Goal: Complete application form: Complete application form

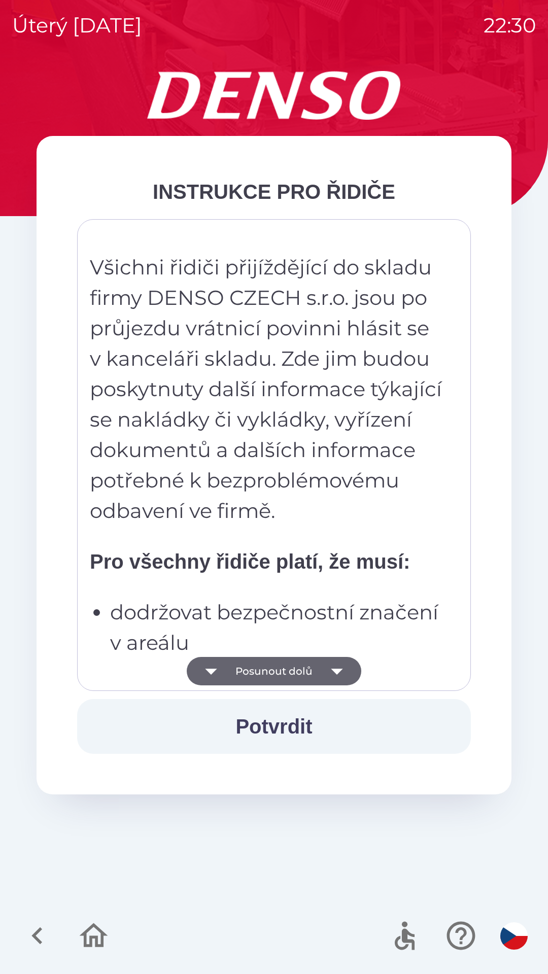
click at [308, 668] on button "Posunout dolů" at bounding box center [274, 671] width 174 height 28
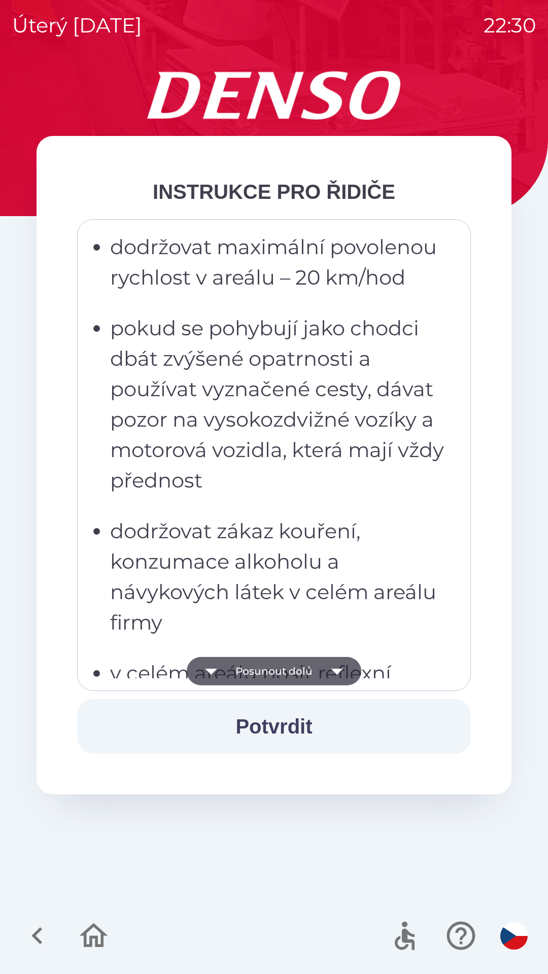
click at [305, 670] on button "Posunout dolů" at bounding box center [274, 671] width 174 height 28
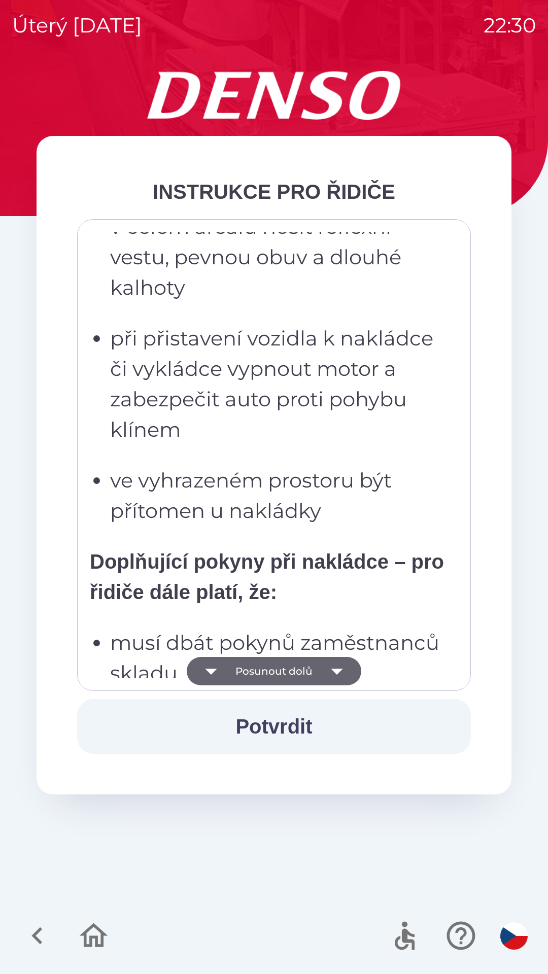
click at [312, 661] on button "Posunout dolů" at bounding box center [274, 671] width 174 height 28
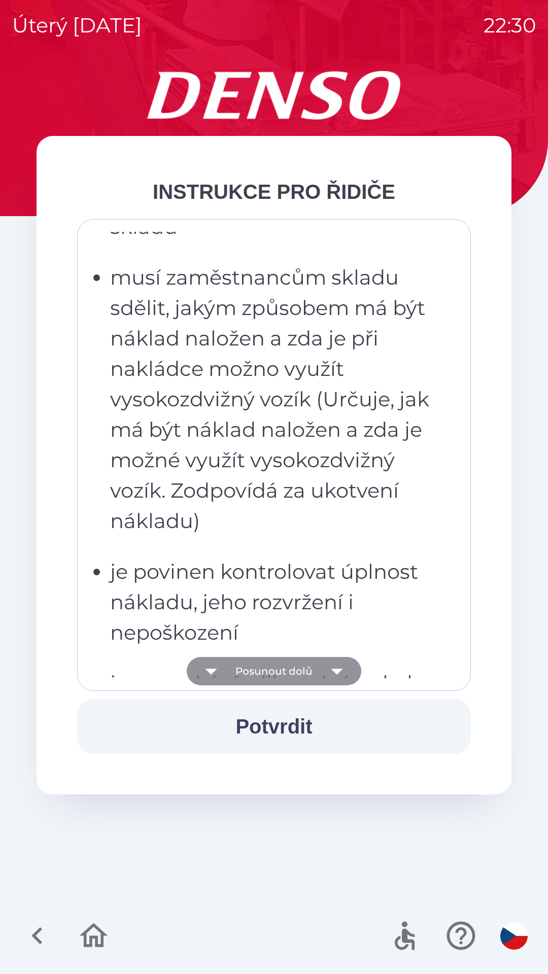
click at [315, 661] on button "Posunout dolů" at bounding box center [274, 671] width 174 height 28
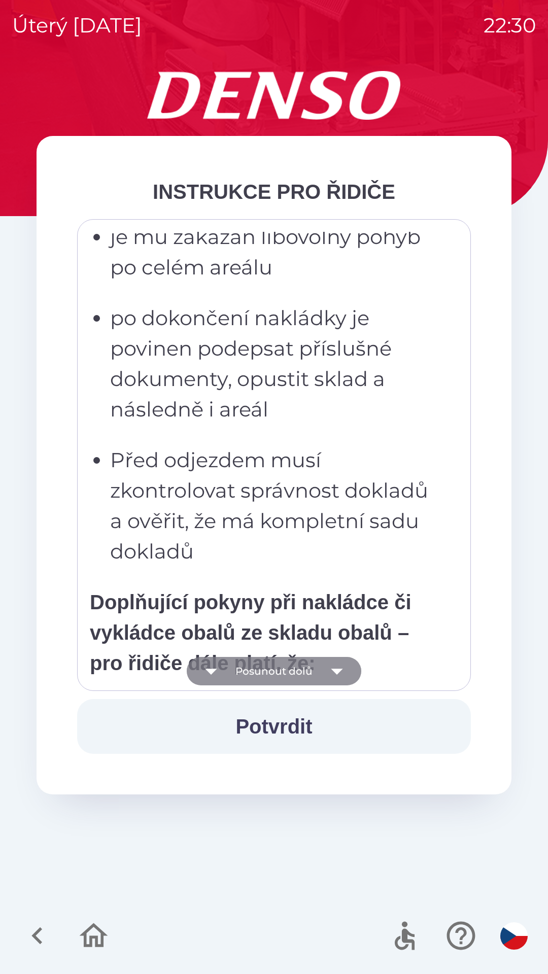
click at [320, 672] on button "Posunout dolů" at bounding box center [274, 671] width 174 height 28
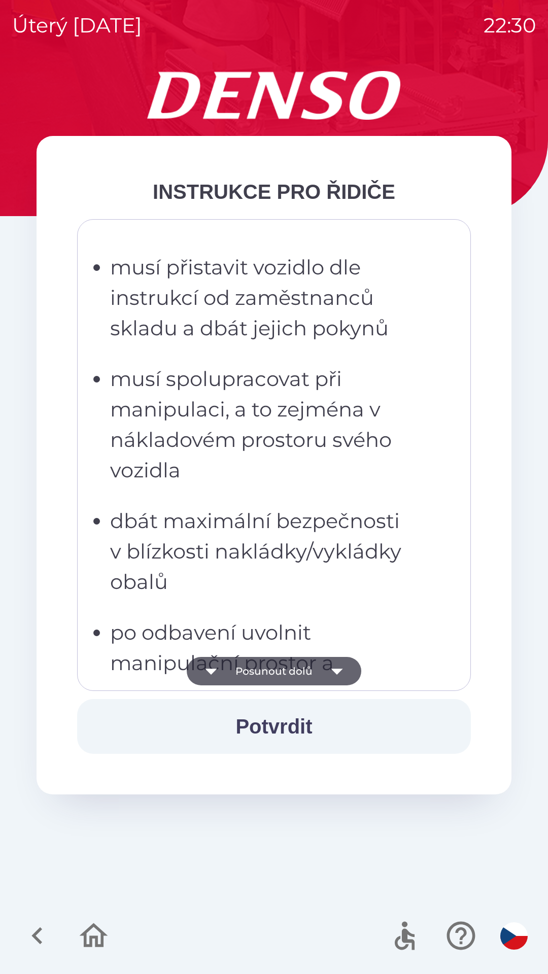
click at [337, 682] on icon "button" at bounding box center [337, 671] width 28 height 28
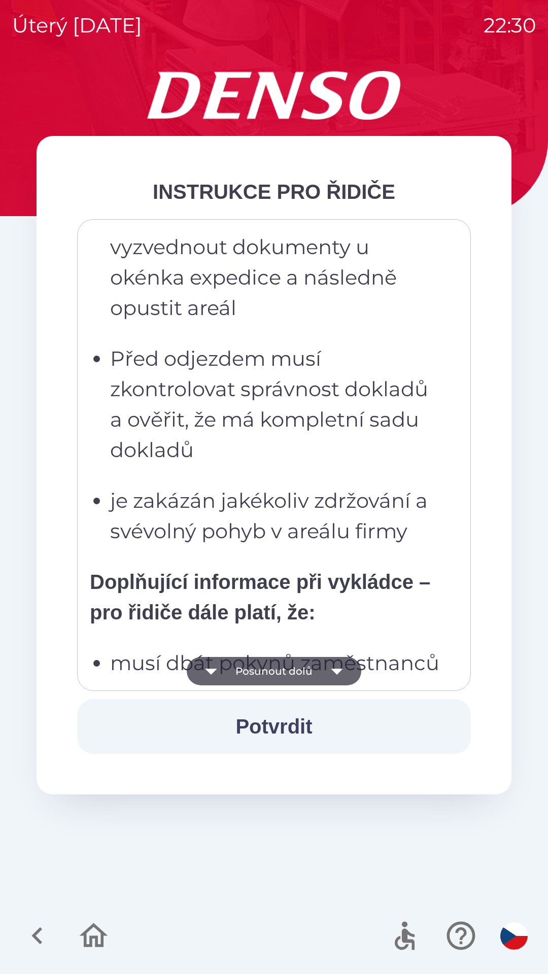
click at [338, 672] on icon "button" at bounding box center [337, 672] width 12 height 6
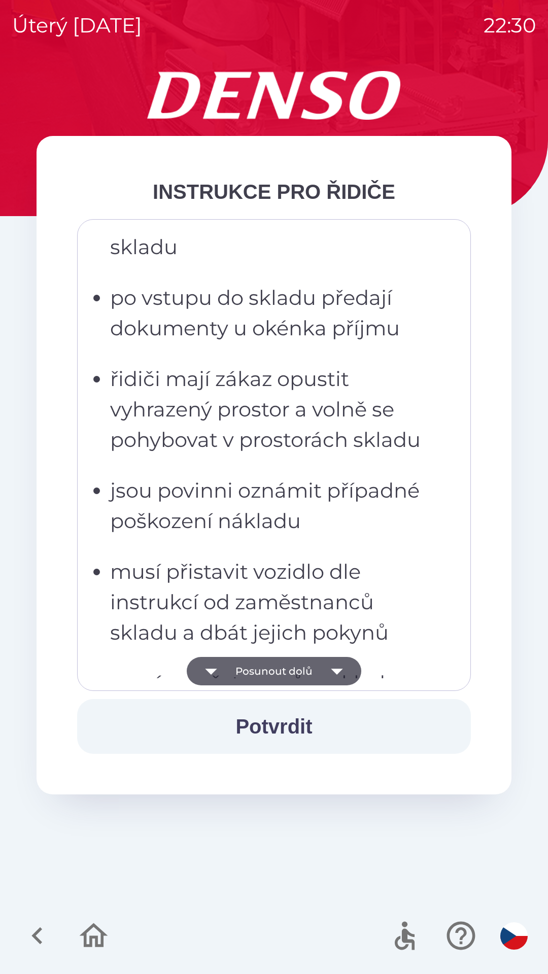
click at [335, 665] on icon "button" at bounding box center [337, 671] width 28 height 28
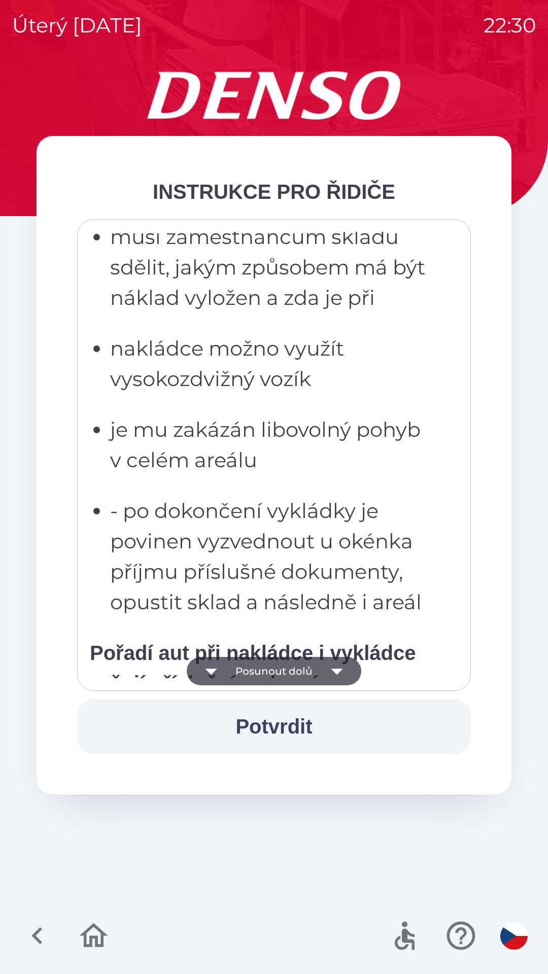
click at [319, 666] on button "Posunout dolů" at bounding box center [274, 671] width 174 height 28
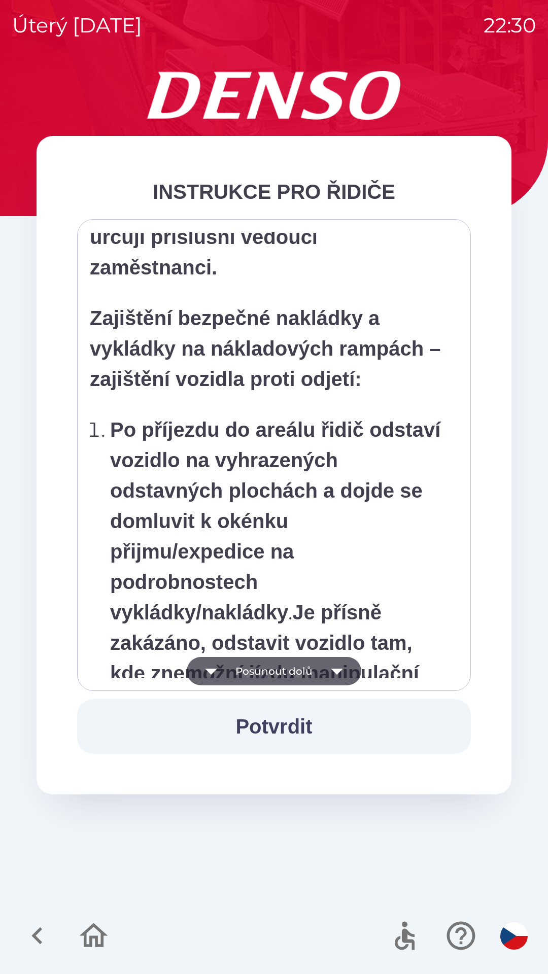
click at [311, 676] on button "Posunout dolů" at bounding box center [274, 671] width 174 height 28
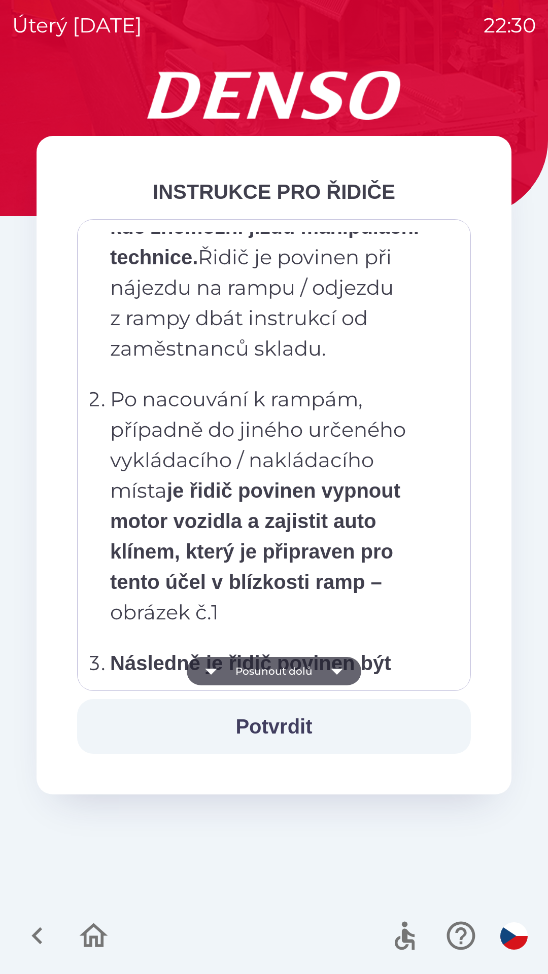
click at [323, 676] on icon "button" at bounding box center [337, 671] width 28 height 28
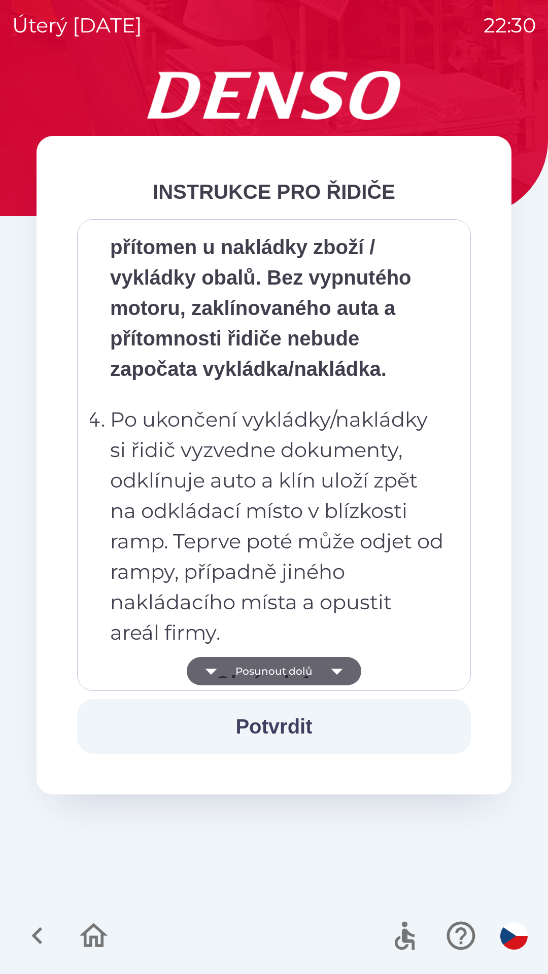
click at [326, 681] on icon "button" at bounding box center [337, 671] width 28 height 28
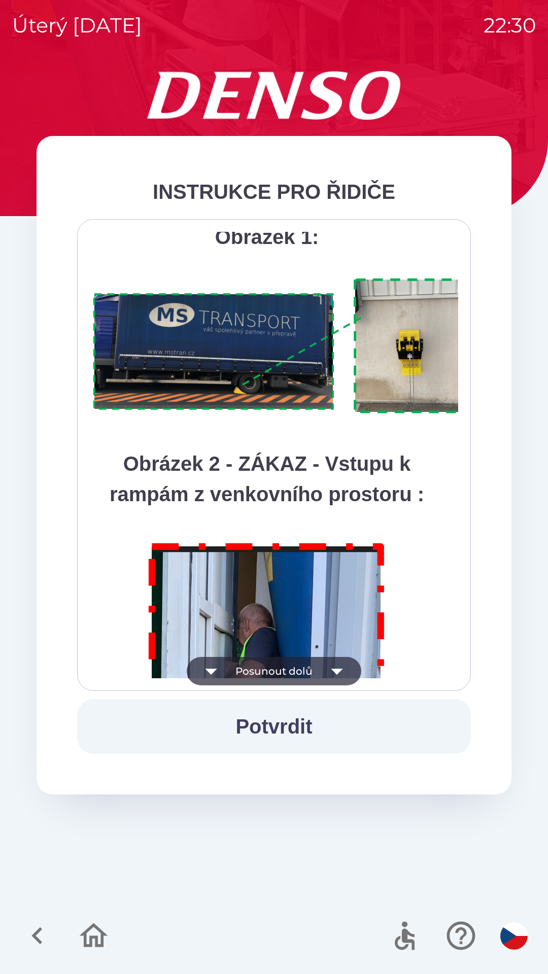
click at [287, 685] on button "Posunout dolů" at bounding box center [274, 671] width 174 height 28
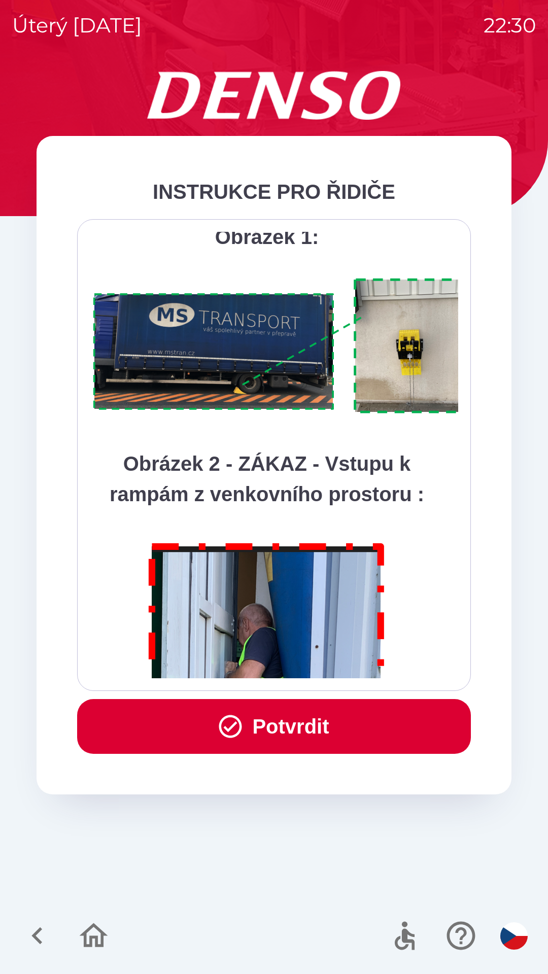
scroll to position [5700, 0]
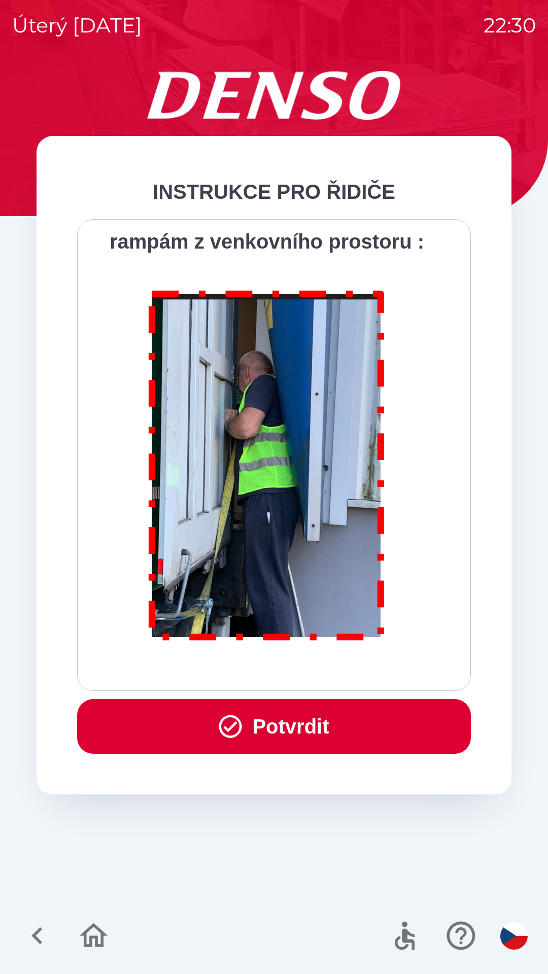
click at [292, 686] on div "Všichni řidiči přijíždějící do skladu firmy DENSO CZECH s.r.o. jsou po průjezdu…" at bounding box center [274, 455] width 394 height 472
click at [283, 741] on button "Potvrdit" at bounding box center [274, 726] width 394 height 55
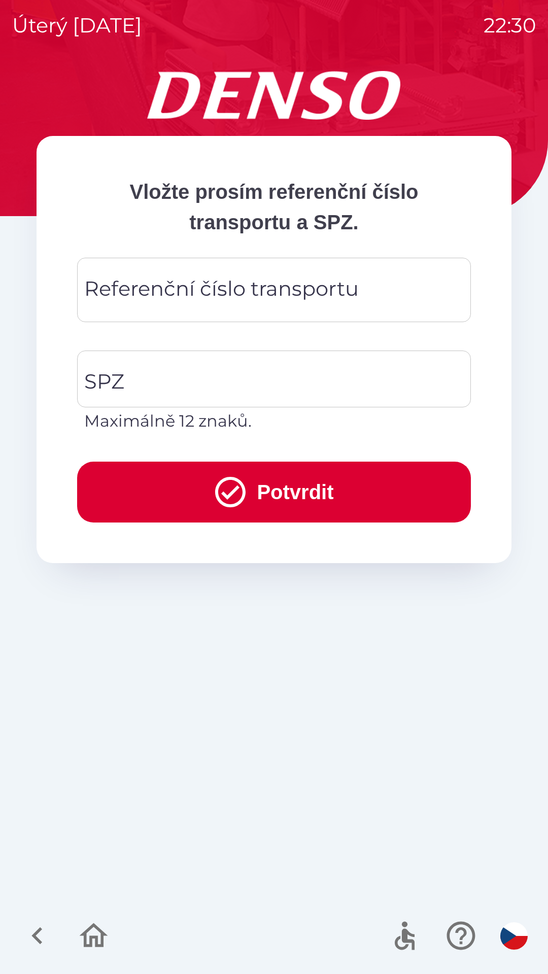
click at [244, 287] on div "Referenční číslo transportu Referenční číslo transportu" at bounding box center [274, 290] width 394 height 64
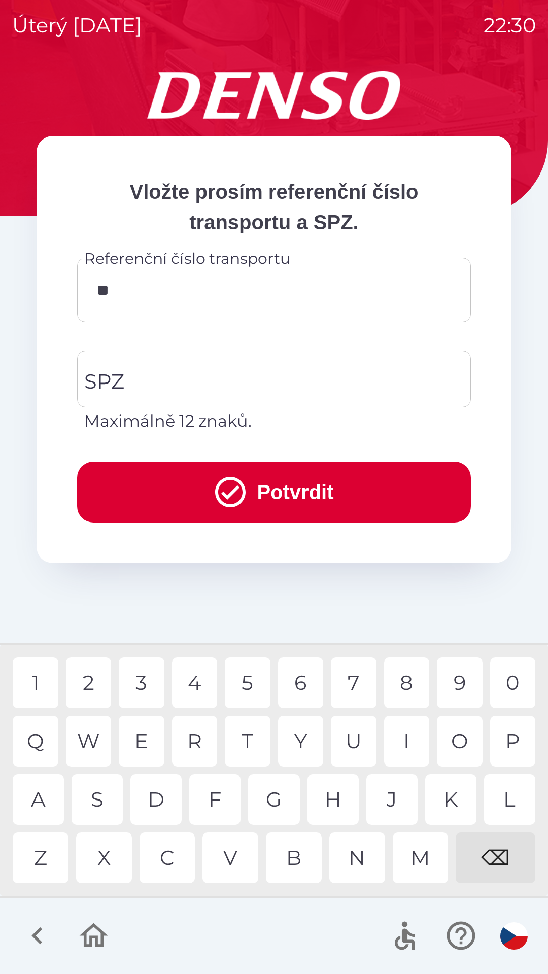
click at [447, 787] on div "K" at bounding box center [450, 799] width 51 height 51
click at [403, 683] on div "8" at bounding box center [407, 682] width 46 height 51
click at [92, 731] on div "W" at bounding box center [89, 741] width 46 height 51
click at [206, 686] on div "4" at bounding box center [195, 682] width 46 height 51
type input "*********"
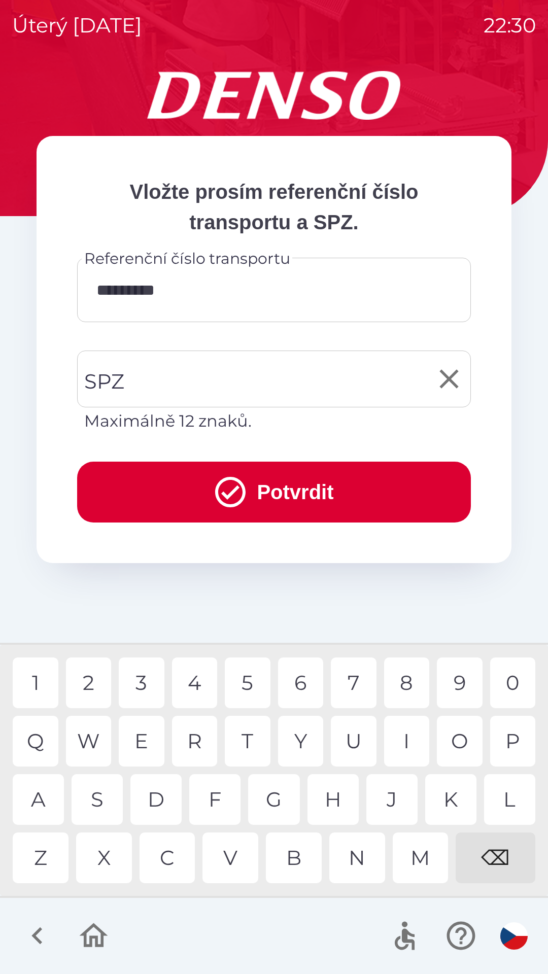
click at [224, 385] on input "SPZ" at bounding box center [266, 379] width 369 height 48
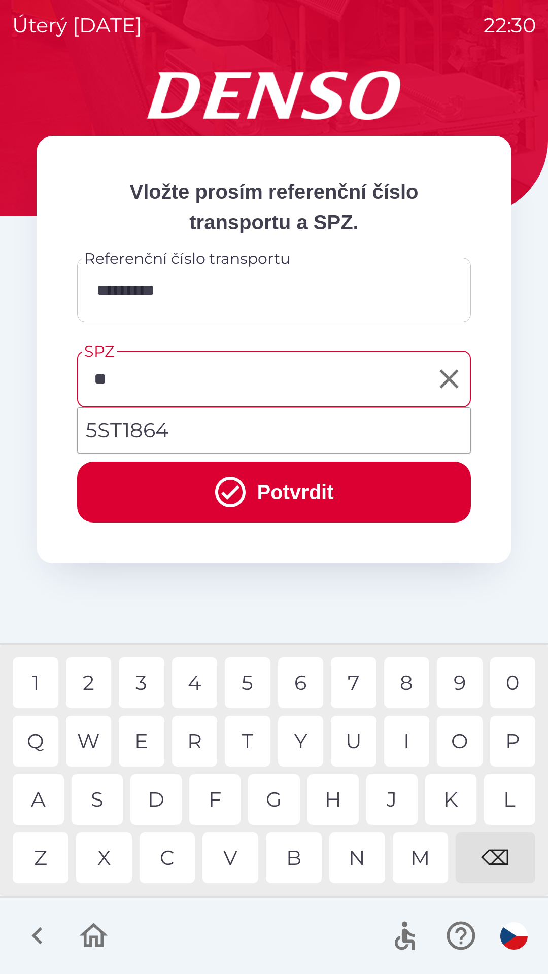
click at [109, 794] on div "S" at bounding box center [97, 799] width 51 height 51
click at [248, 730] on div "T" at bounding box center [248, 741] width 46 height 51
click at [227, 426] on li "5ST1864" at bounding box center [274, 430] width 393 height 37
type input "*******"
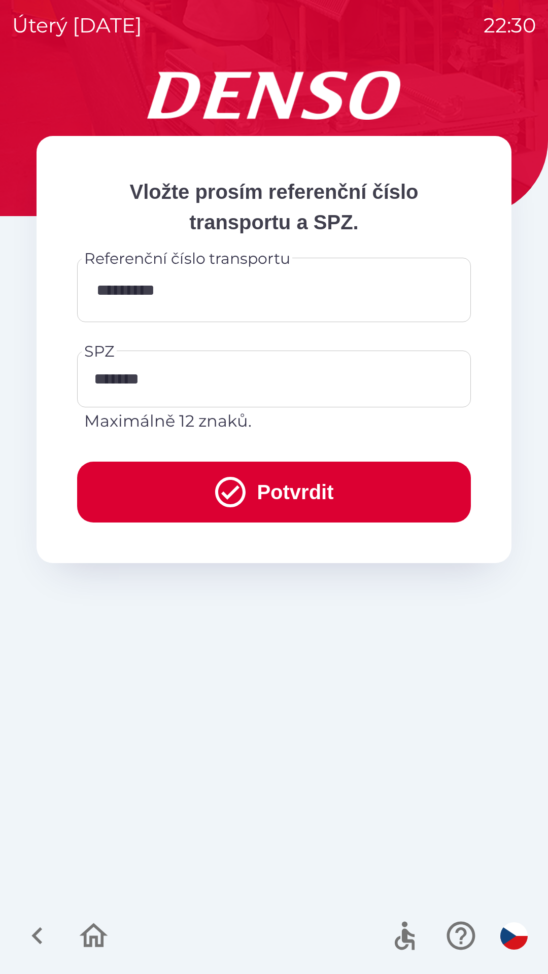
click at [263, 493] on button "Potvrdit" at bounding box center [274, 492] width 394 height 61
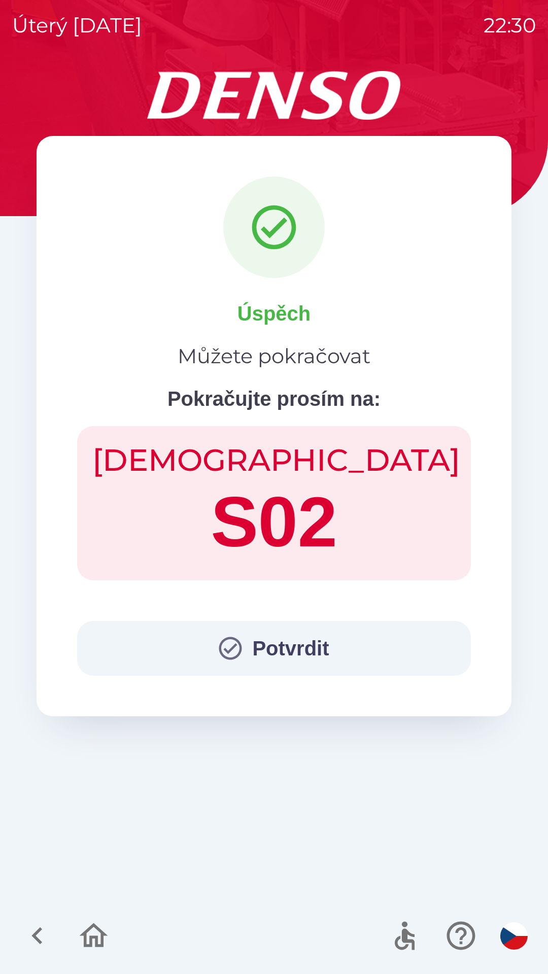
click at [256, 649] on button "Potvrdit" at bounding box center [274, 648] width 394 height 55
